Goal: Task Accomplishment & Management: Manage account settings

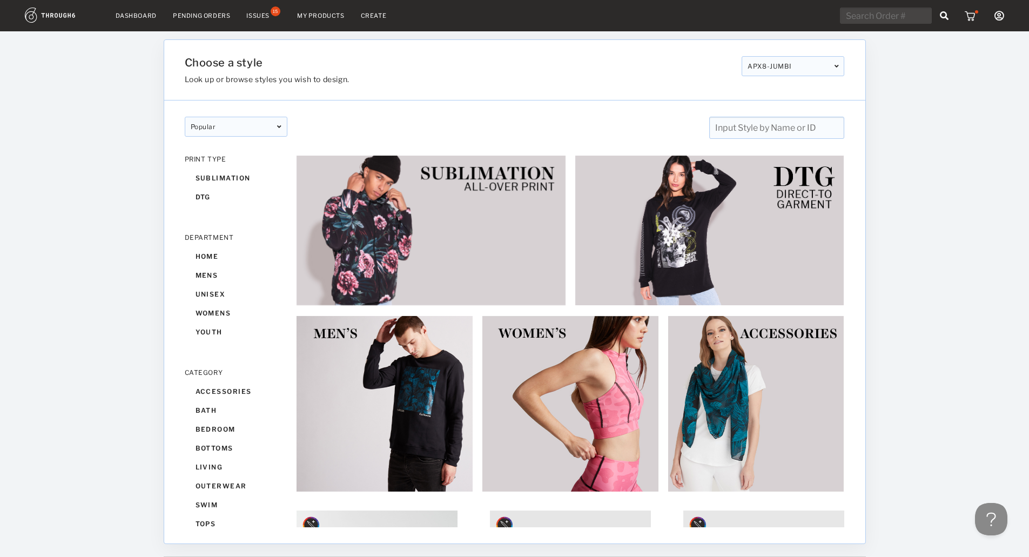
click at [262, 14] on div "Issues" at bounding box center [257, 16] width 23 height 8
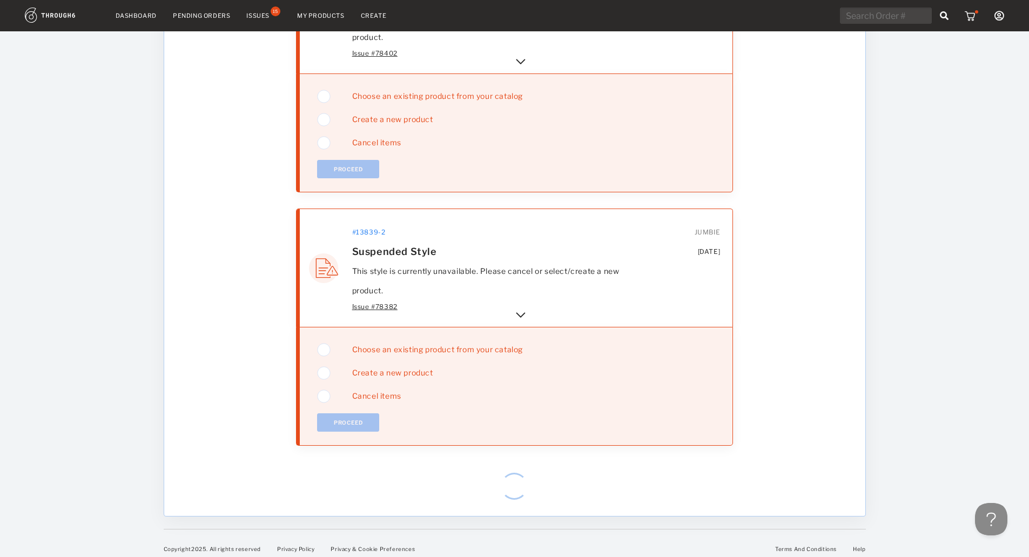
scroll to position [703, 0]
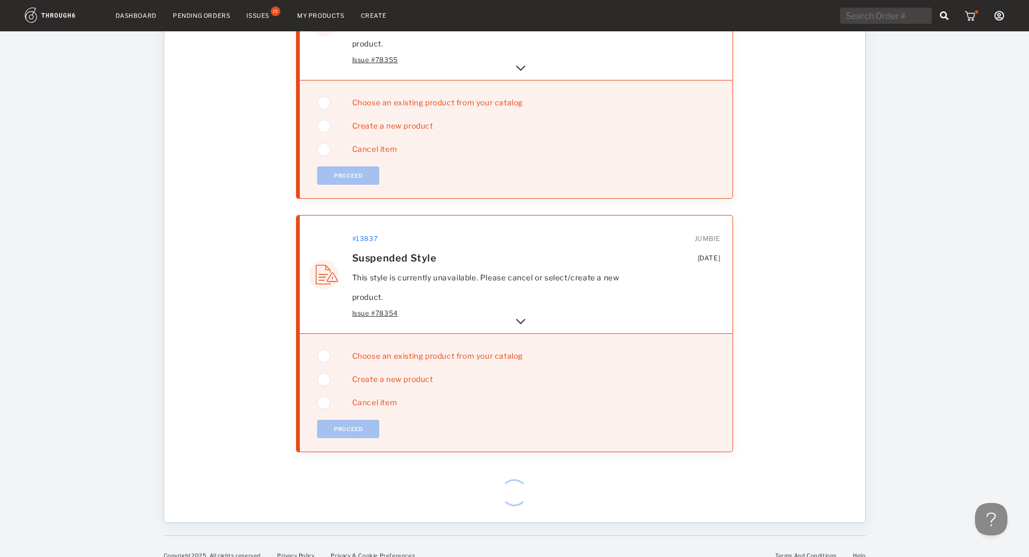
scroll to position [1716, 0]
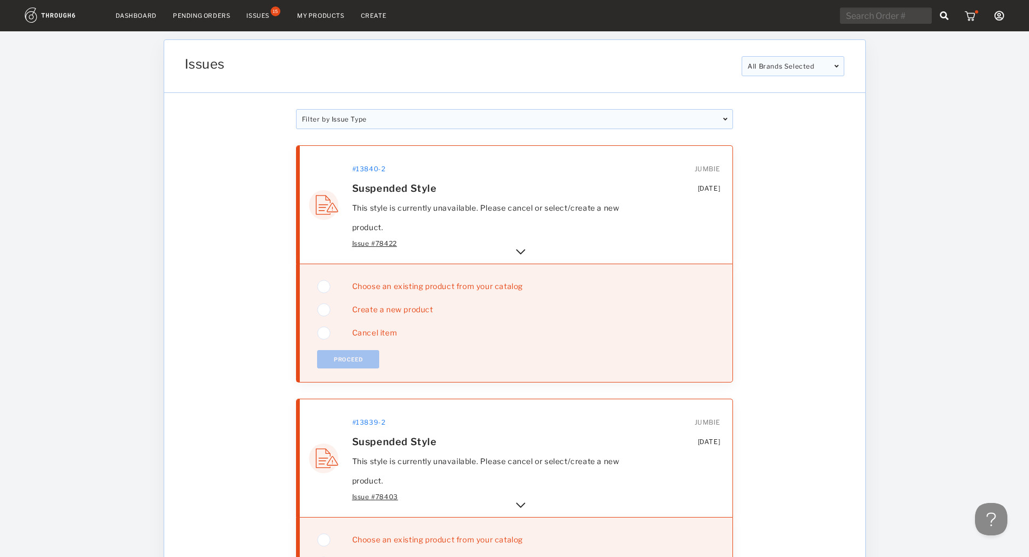
click at [999, 17] on icon at bounding box center [999, 16] width 10 height 10
click at [207, 14] on div "Pending Orders" at bounding box center [201, 16] width 57 height 8
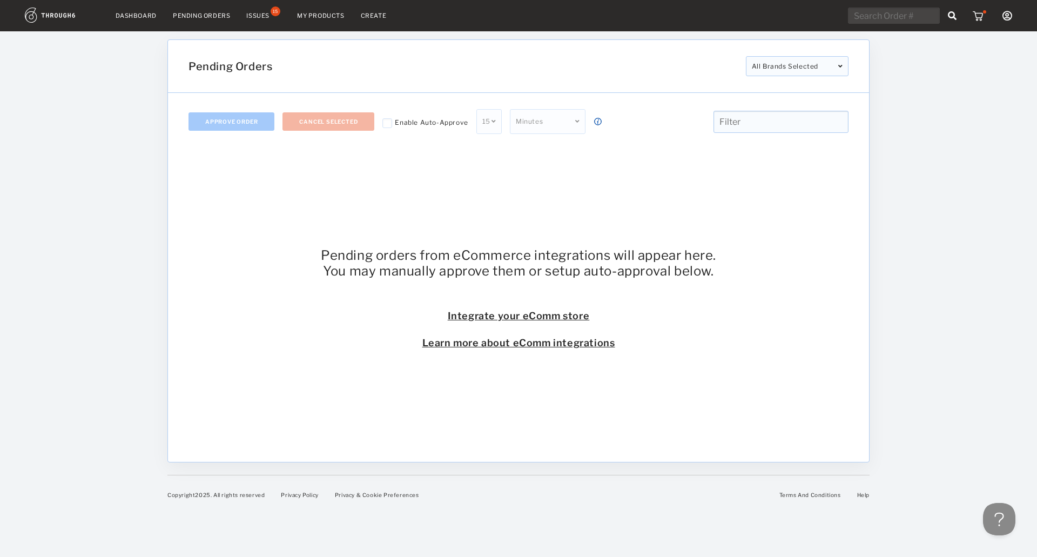
click at [519, 316] on link "Integrate your eComm store" at bounding box center [518, 315] width 395 height 11
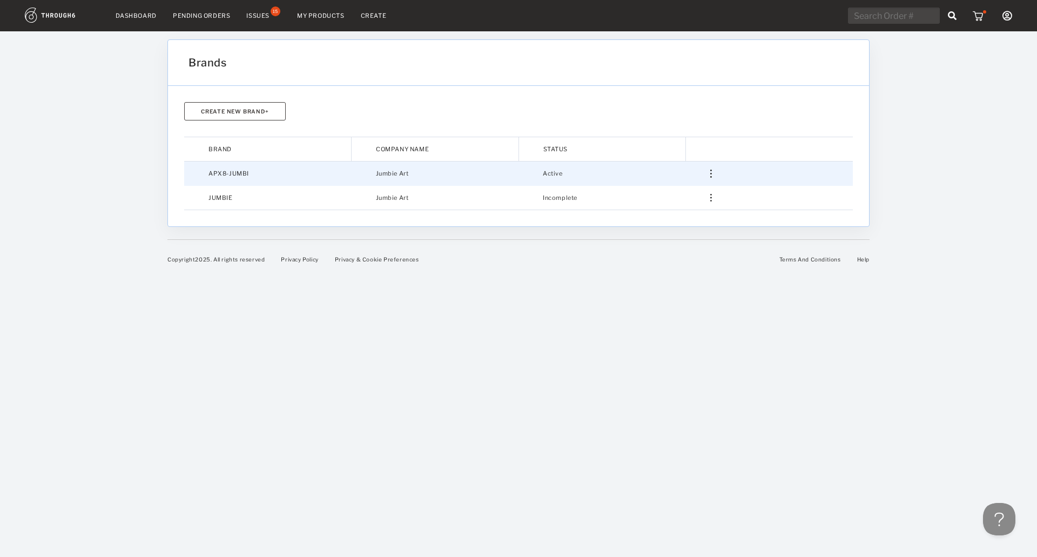
click at [391, 172] on td "Jumbie Art" at bounding box center [434, 173] width 167 height 24
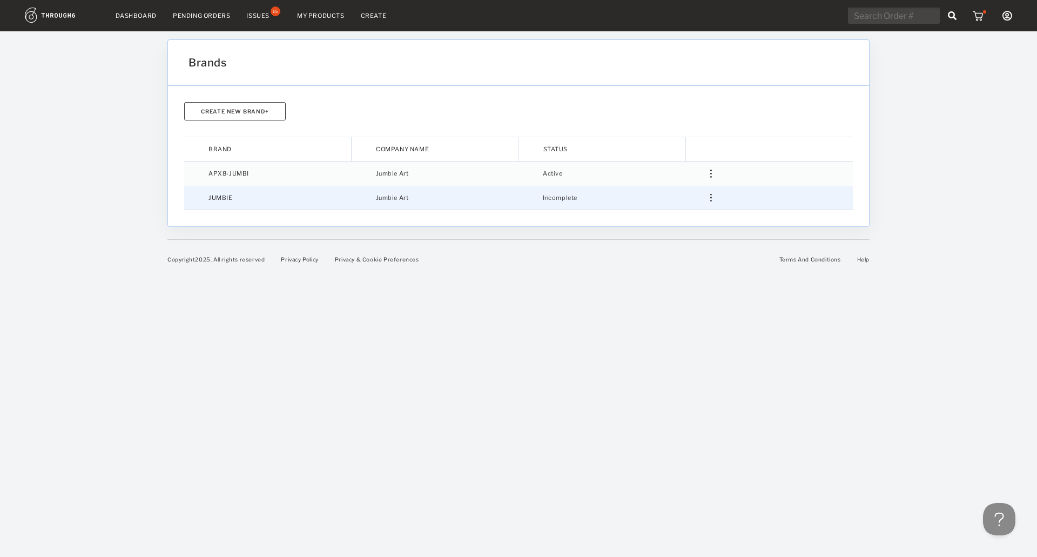
click at [711, 195] on img at bounding box center [711, 198] width 2 height 8
click at [570, 194] on td "Incomplete" at bounding box center [601, 198] width 167 height 24
click at [450, 194] on td "Jumbie Art" at bounding box center [434, 198] width 167 height 24
click at [308, 190] on td "JUMBIE" at bounding box center [267, 198] width 167 height 24
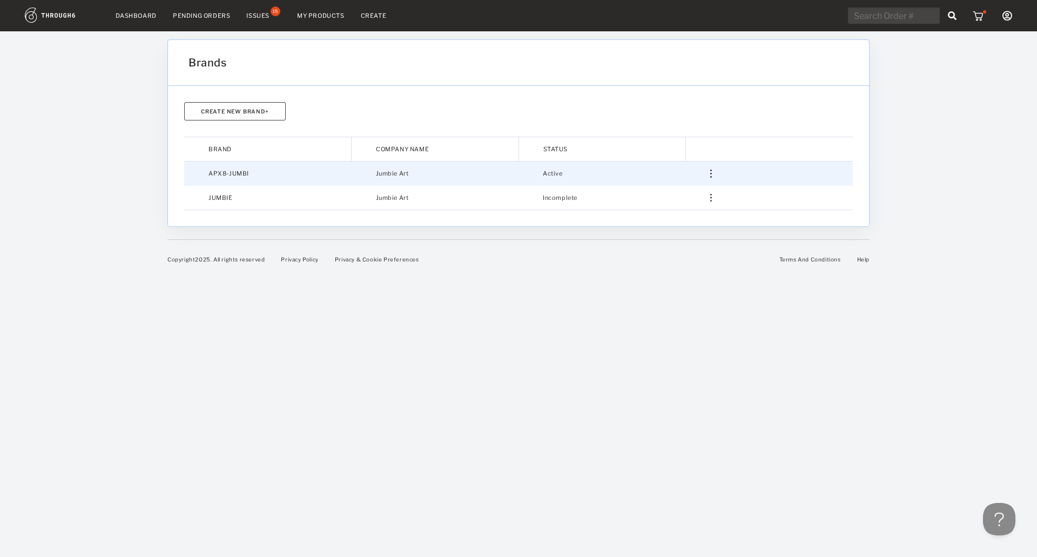
click at [273, 175] on td "APX8-JUMBI" at bounding box center [267, 173] width 167 height 24
click at [278, 172] on td "APX8-JUMBI" at bounding box center [267, 173] width 167 height 24
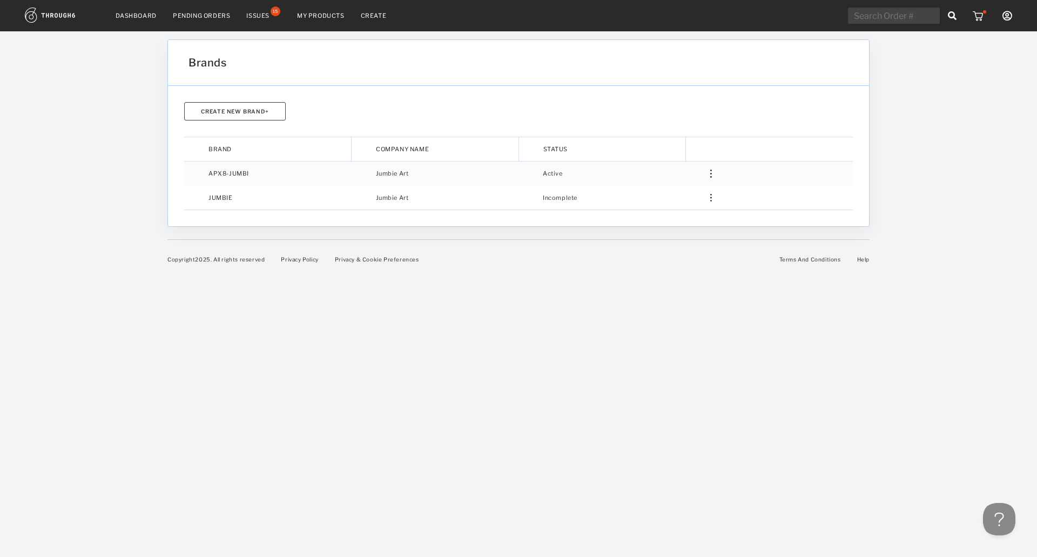
click at [356, 110] on div "Create New Brand+" at bounding box center [518, 111] width 668 height 18
click at [188, 12] on div "Pending Orders" at bounding box center [201, 16] width 57 height 8
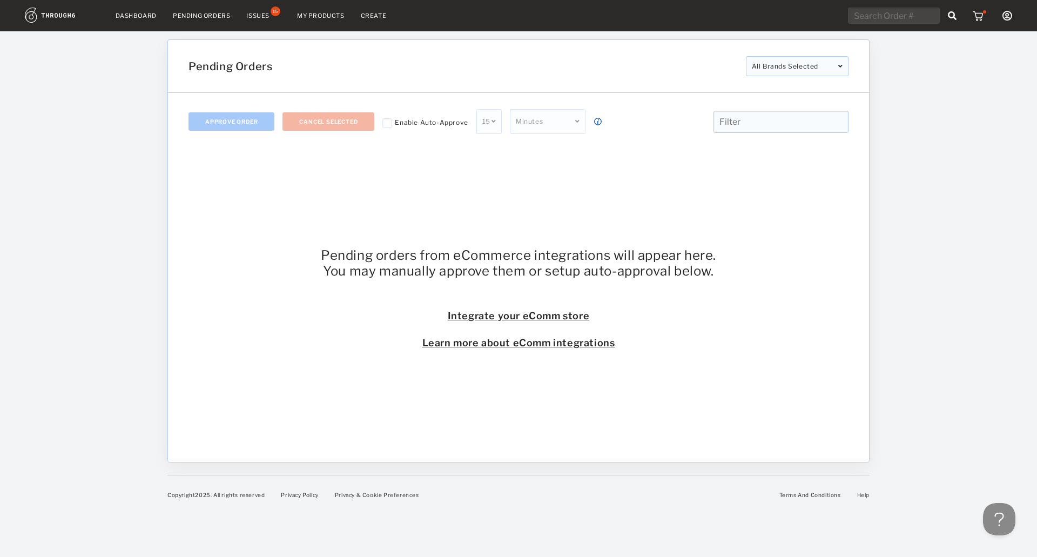
click at [520, 317] on link "Integrate your eComm store" at bounding box center [518, 315] width 395 height 11
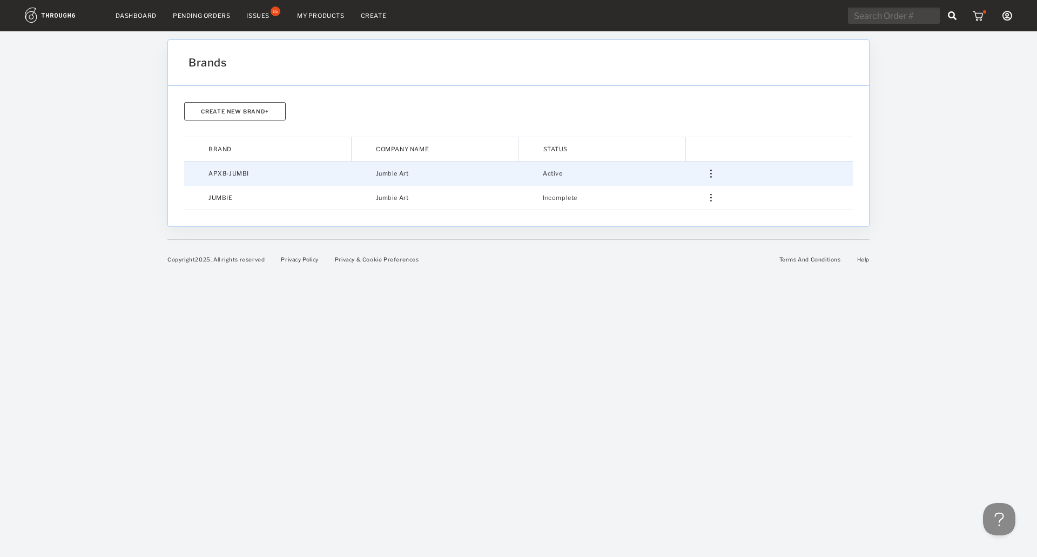
click at [229, 170] on td "APX8-JUMBI" at bounding box center [267, 173] width 167 height 24
click at [235, 173] on td "APX8-JUMBI" at bounding box center [267, 173] width 167 height 24
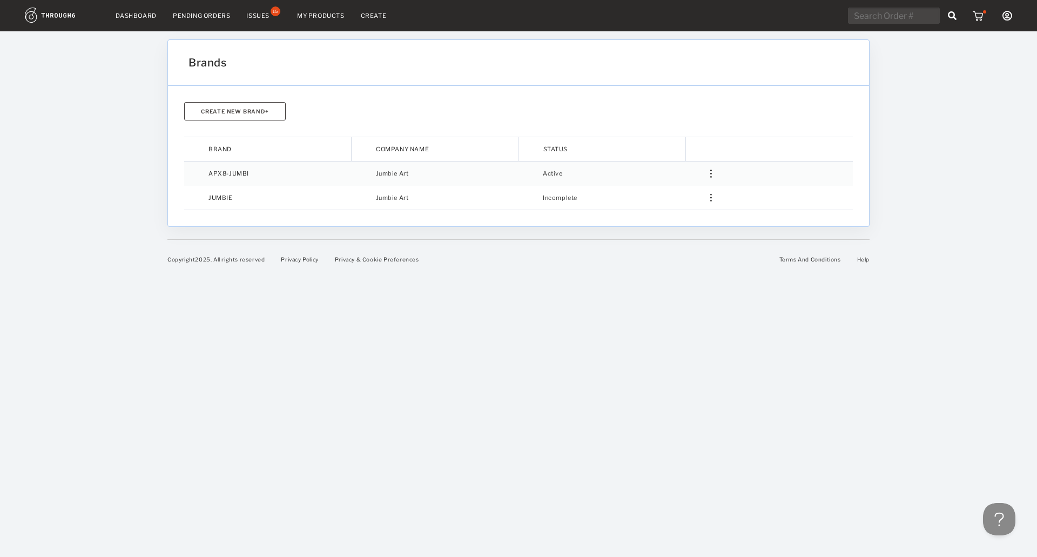
drag, startPoint x: 443, startPoint y: 294, endPoint x: 451, endPoint y: 293, distance: 8.3
click at [445, 294] on div "Dashboard Pending Orders Issues 15 My Products Create My Account Brands Create …" at bounding box center [518, 278] width 1037 height 557
click at [608, 280] on div "Dashboard Pending Orders Issues 15 My Products Create My Account Brands Create …" at bounding box center [518, 278] width 1037 height 557
click at [861, 259] on link "Help" at bounding box center [863, 259] width 12 height 6
